Goal: Task Accomplishment & Management: Complete application form

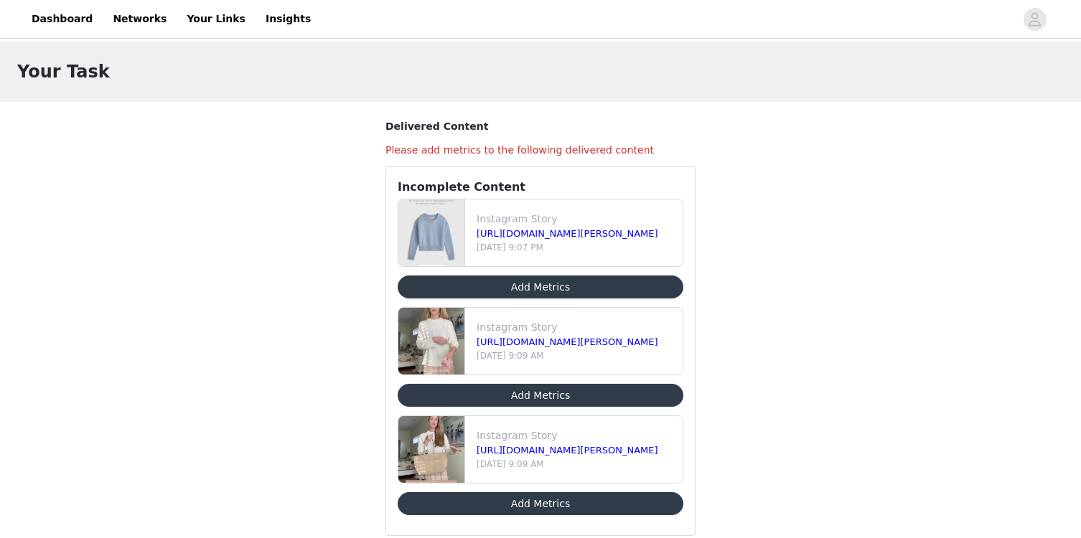
scroll to position [32, 0]
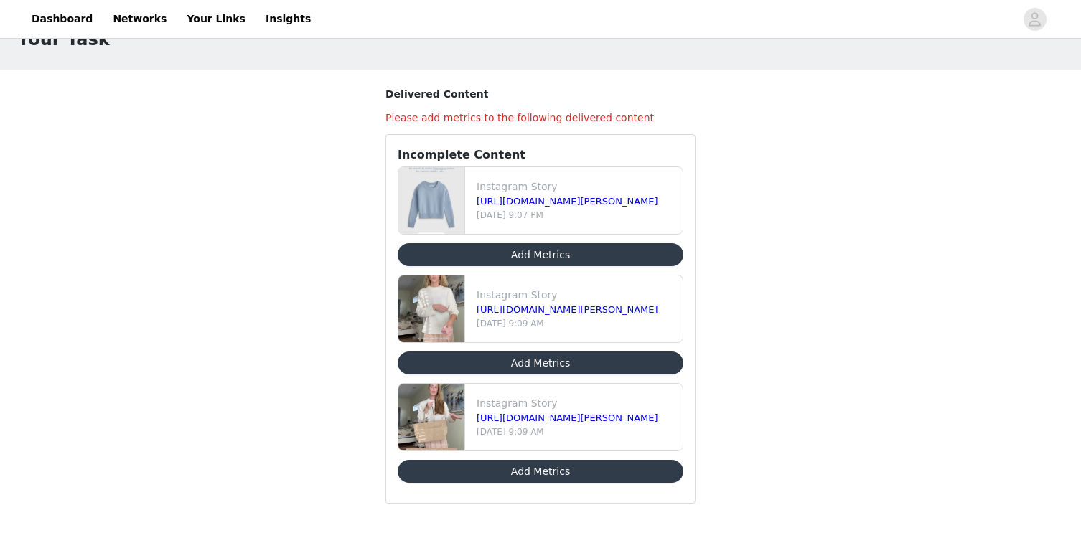
click at [555, 471] on button "Add Metrics" at bounding box center [540, 471] width 286 height 23
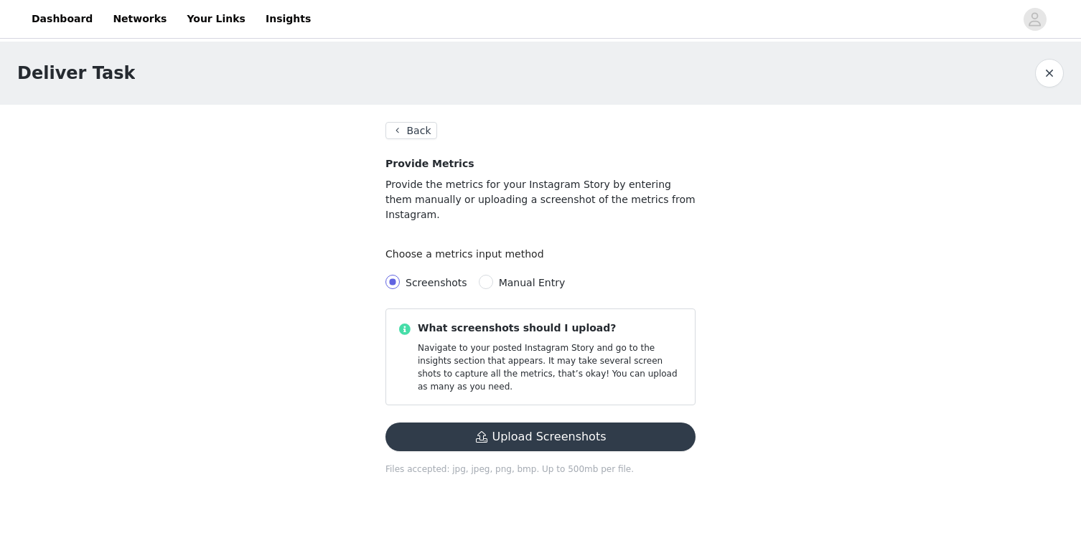
click at [564, 423] on button "Upload Screenshots" at bounding box center [540, 437] width 310 height 29
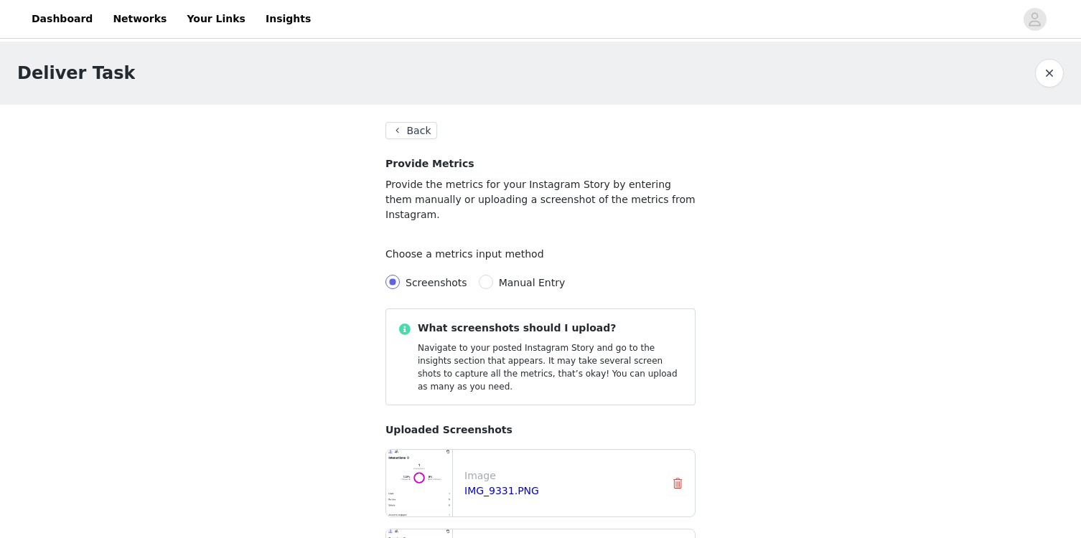
scroll to position [130, 0]
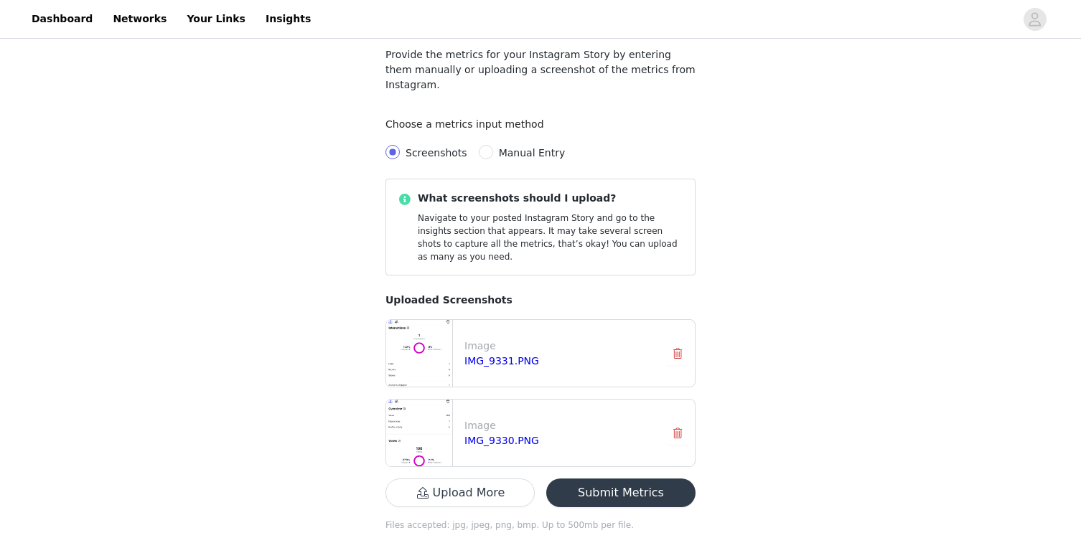
click at [651, 479] on button "Submit Metrics" at bounding box center [620, 493] width 149 height 29
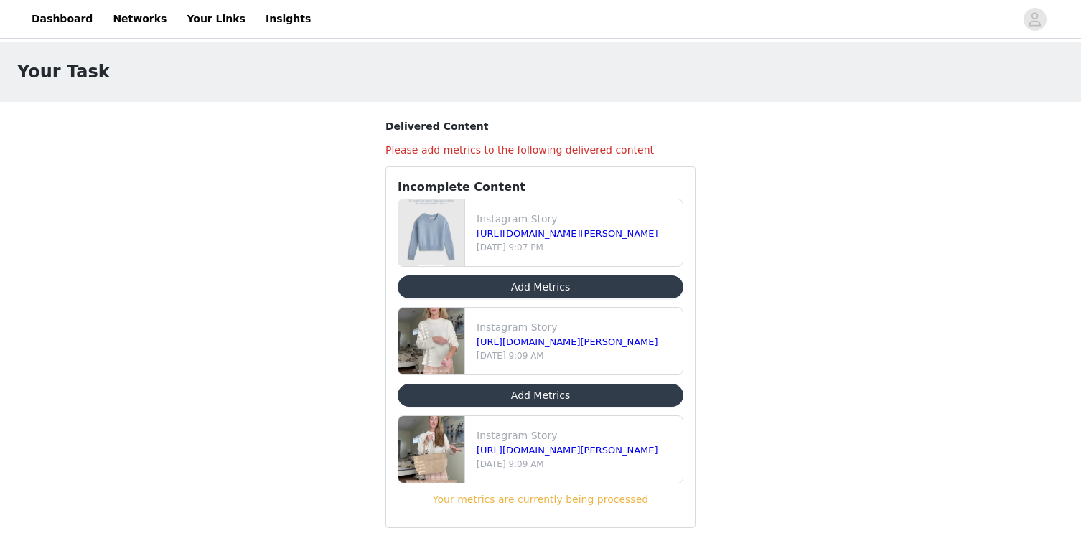
click at [512, 397] on button "Add Metrics" at bounding box center [540, 395] width 286 height 23
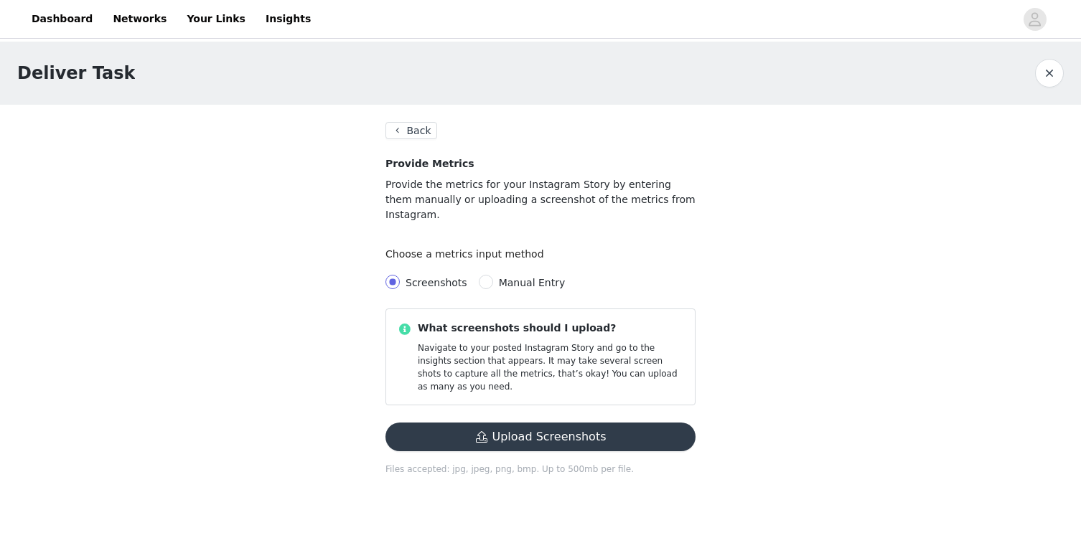
click at [489, 423] on button "Upload Screenshots" at bounding box center [540, 437] width 310 height 29
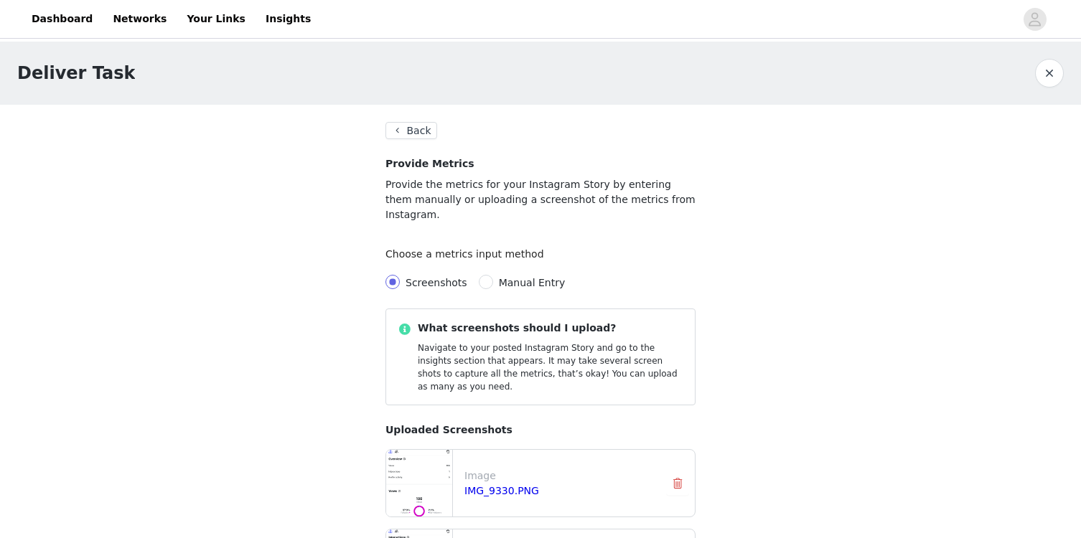
scroll to position [130, 0]
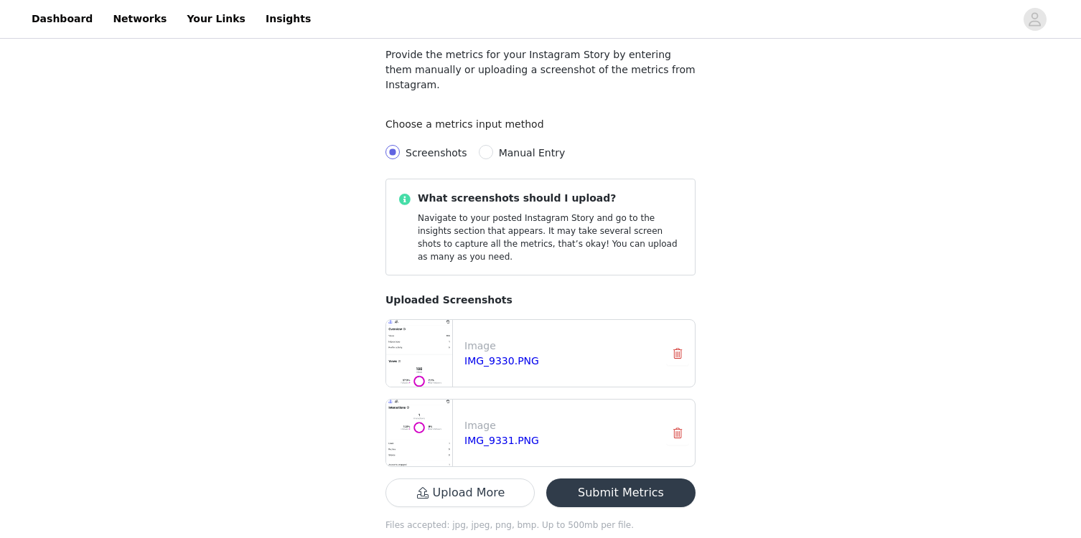
click at [659, 479] on button "Submit Metrics" at bounding box center [620, 493] width 149 height 29
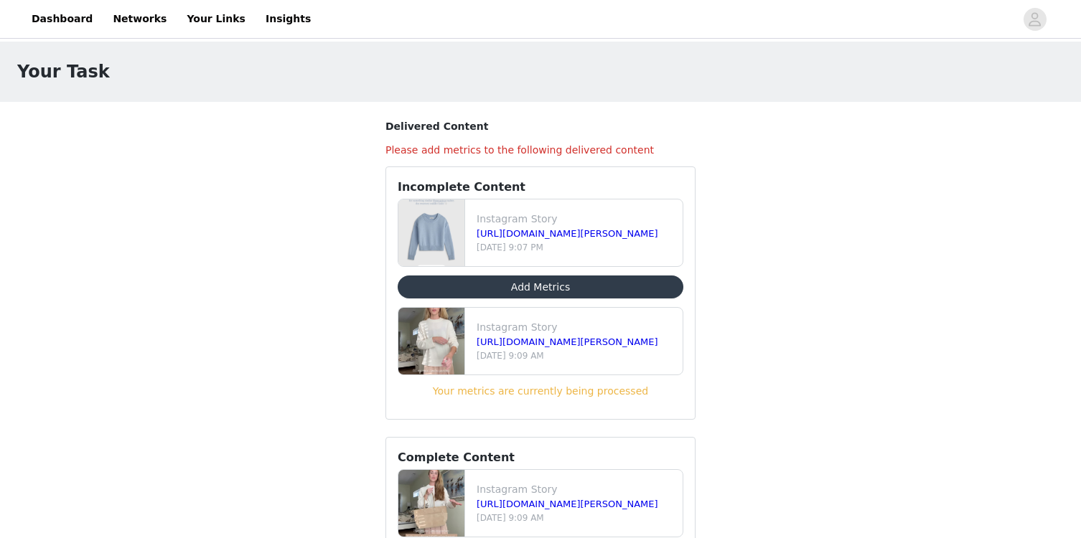
click at [639, 285] on button "Add Metrics" at bounding box center [540, 287] width 286 height 23
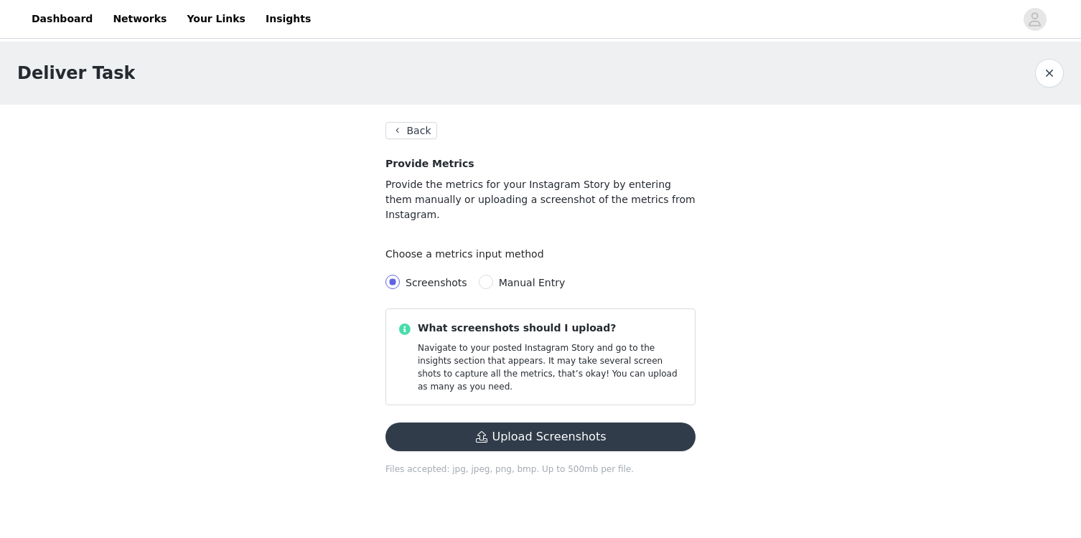
click at [580, 423] on button "Upload Screenshots" at bounding box center [540, 437] width 310 height 29
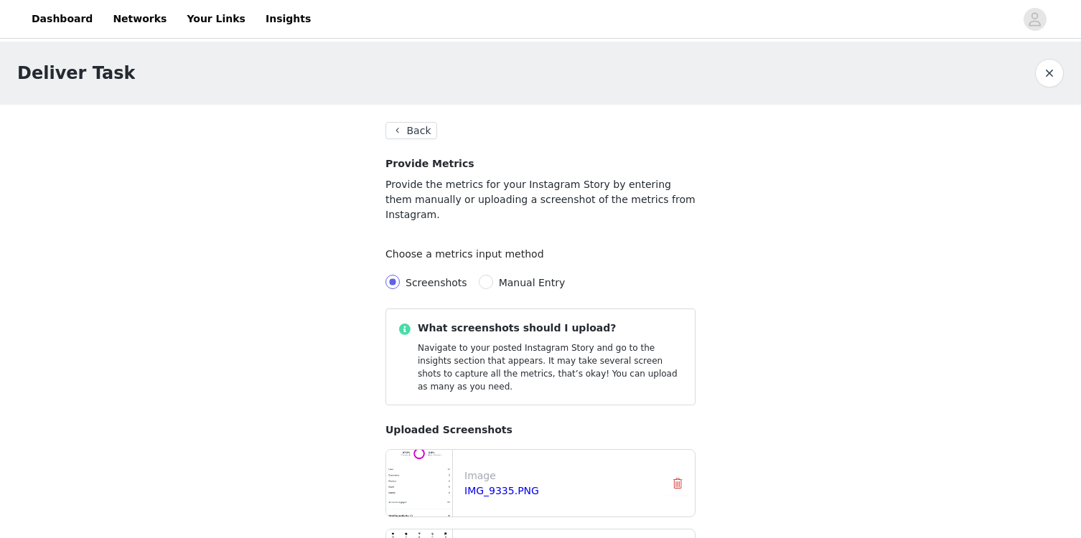
scroll to position [130, 0]
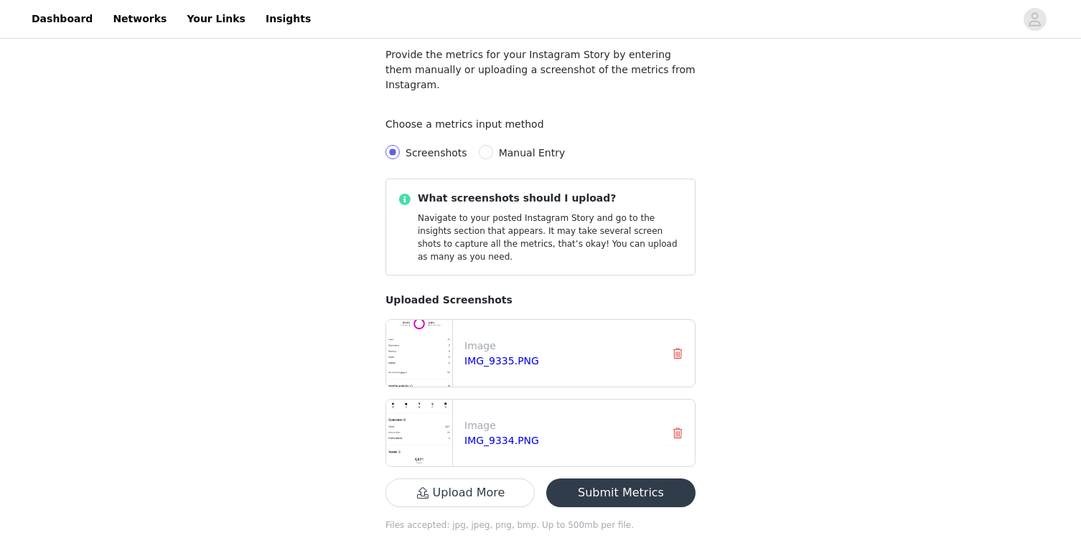
click at [663, 479] on button "Submit Metrics" at bounding box center [620, 493] width 149 height 29
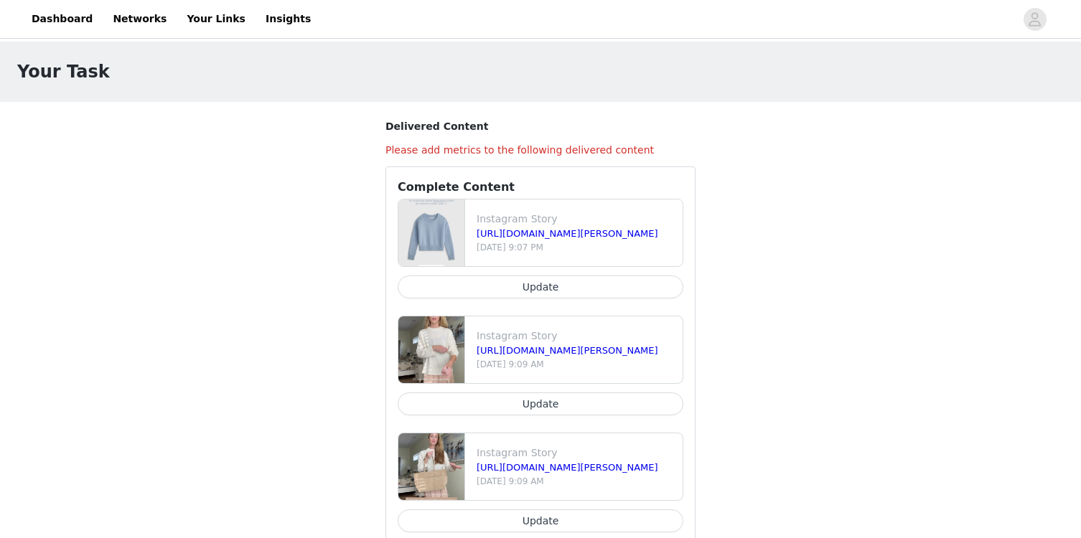
scroll to position [41, 0]
